Goal: Information Seeking & Learning: Learn about a topic

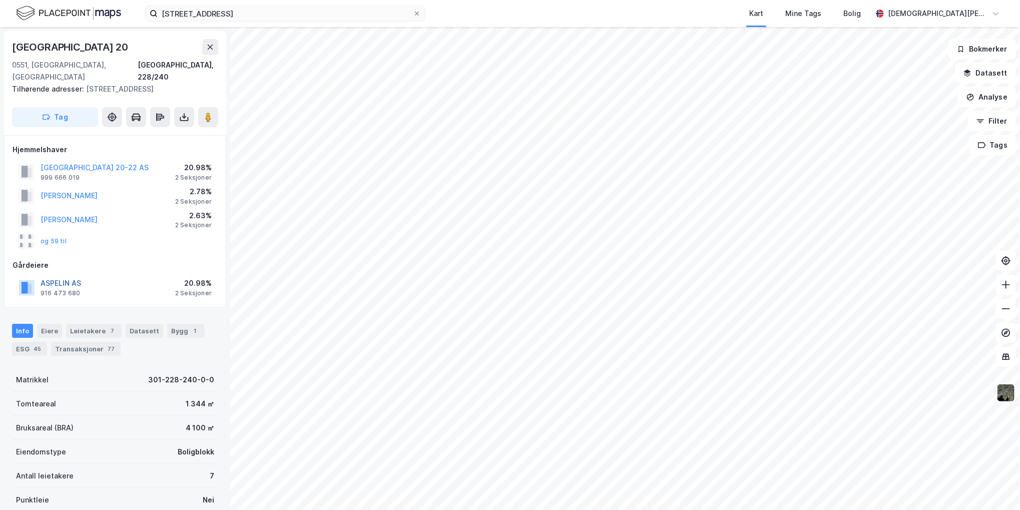
click at [0, 0] on button "ASPELIN AS" at bounding box center [0, 0] width 0 height 0
